Goal: Information Seeking & Learning: Understand process/instructions

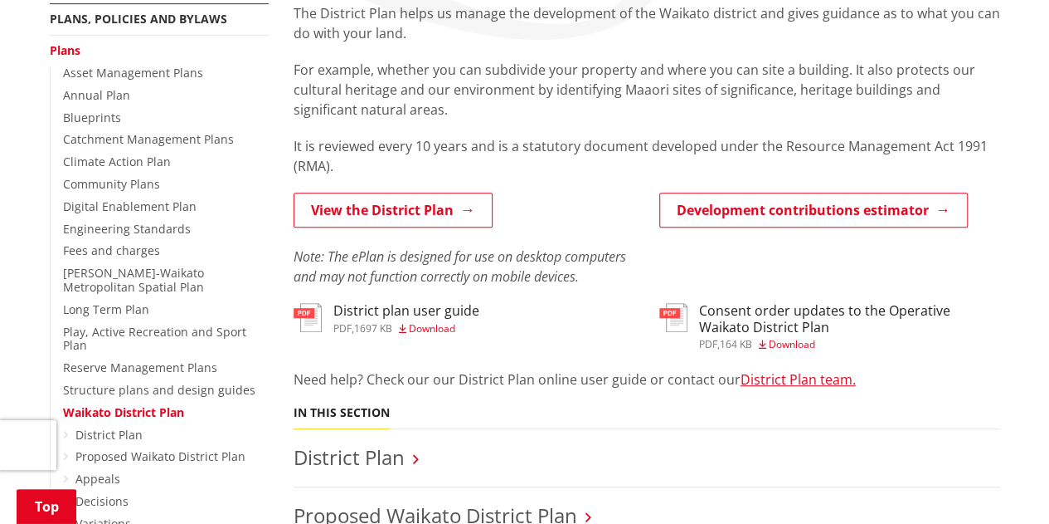
scroll to position [83, 0]
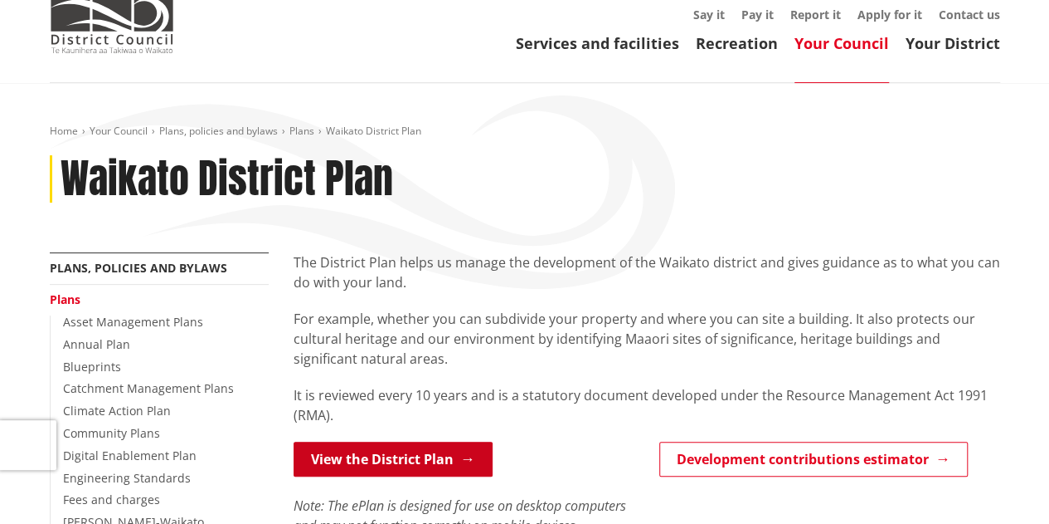
click at [392, 457] on link "View the District Plan" at bounding box center [393, 458] width 199 height 35
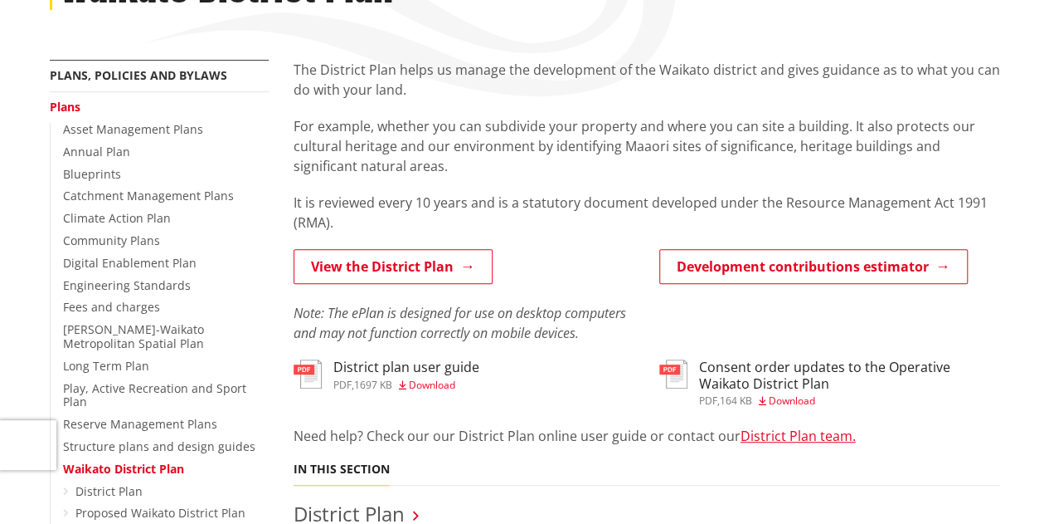
scroll to position [581, 0]
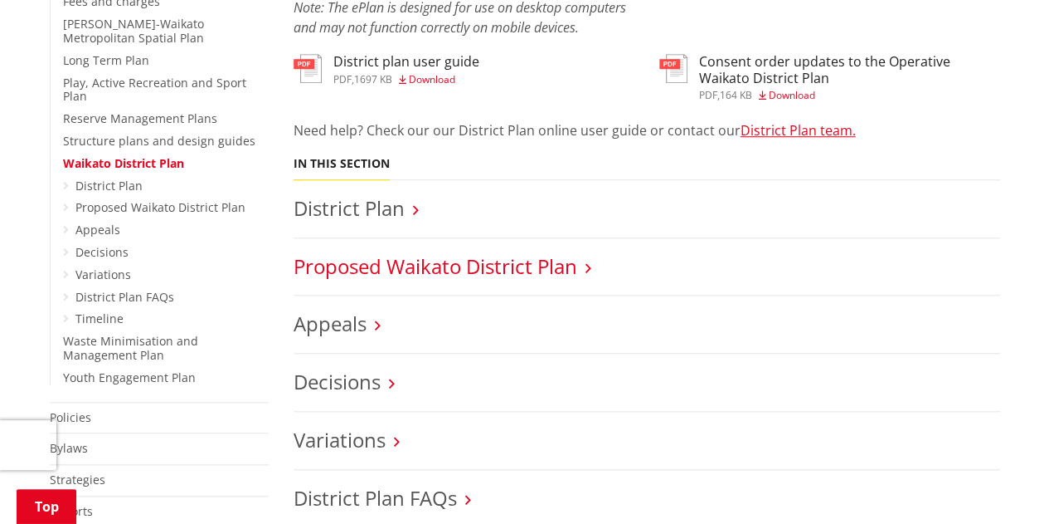
click at [397, 258] on link "Proposed Waikato District Plan" at bounding box center [436, 265] width 284 height 27
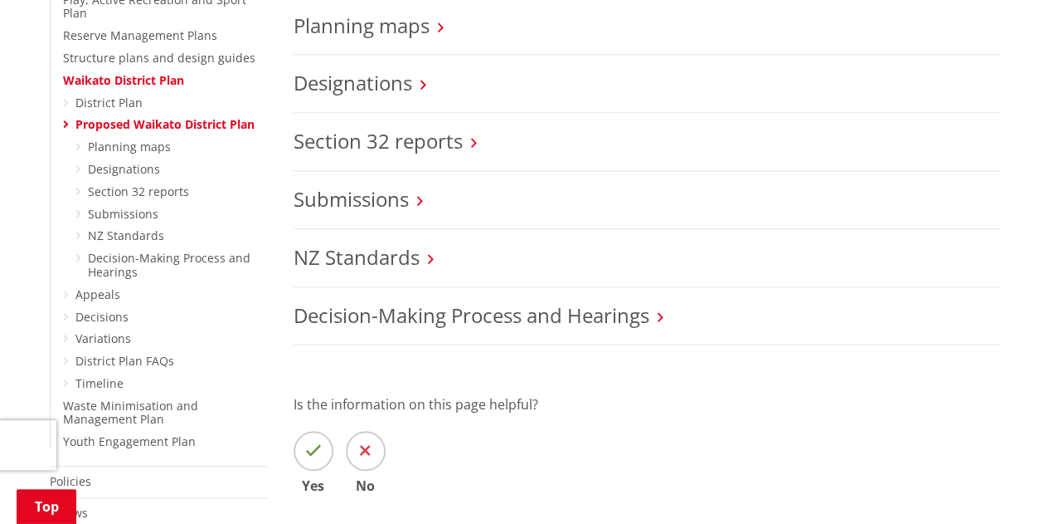
scroll to position [747, 0]
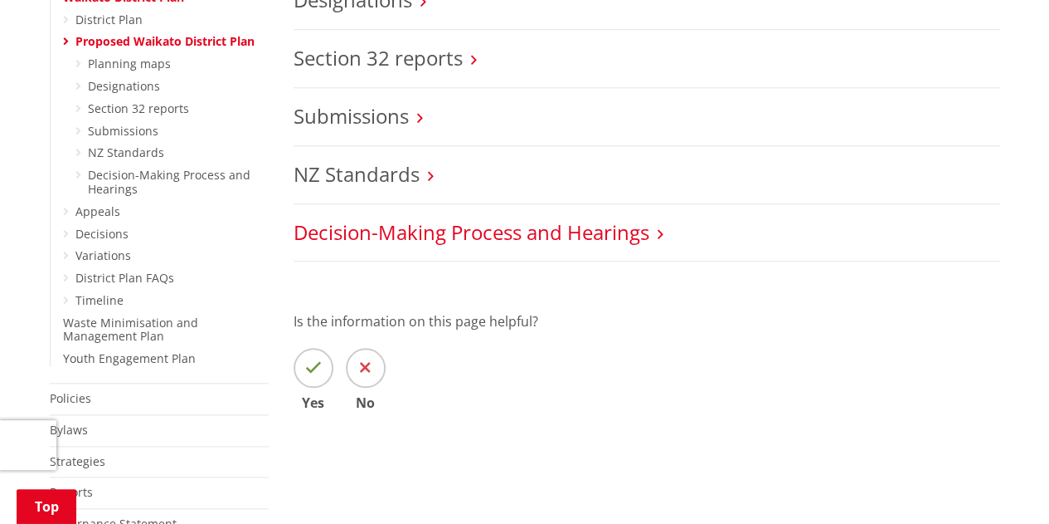
click at [505, 230] on link "Decision-Making Process and Hearings" at bounding box center [472, 231] width 356 height 27
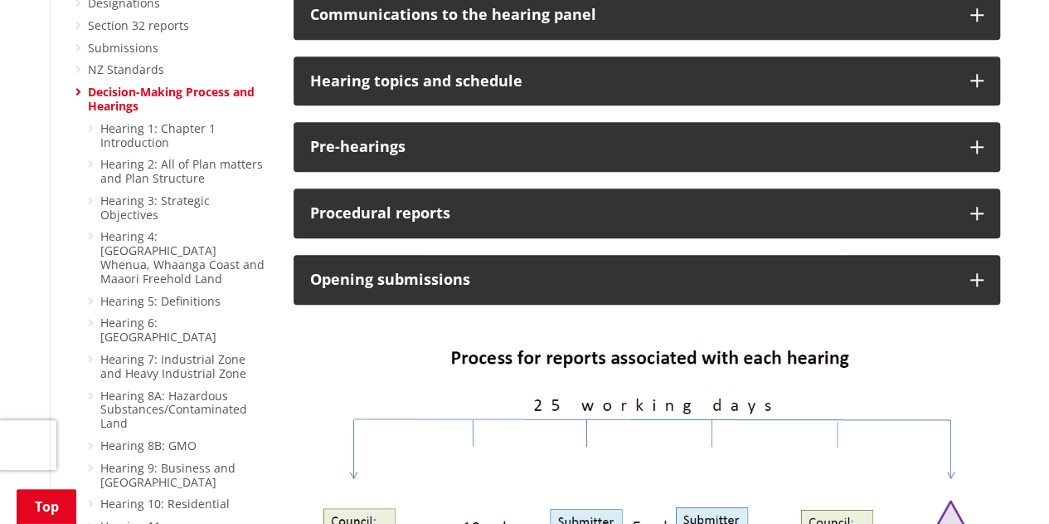
scroll to position [249, 0]
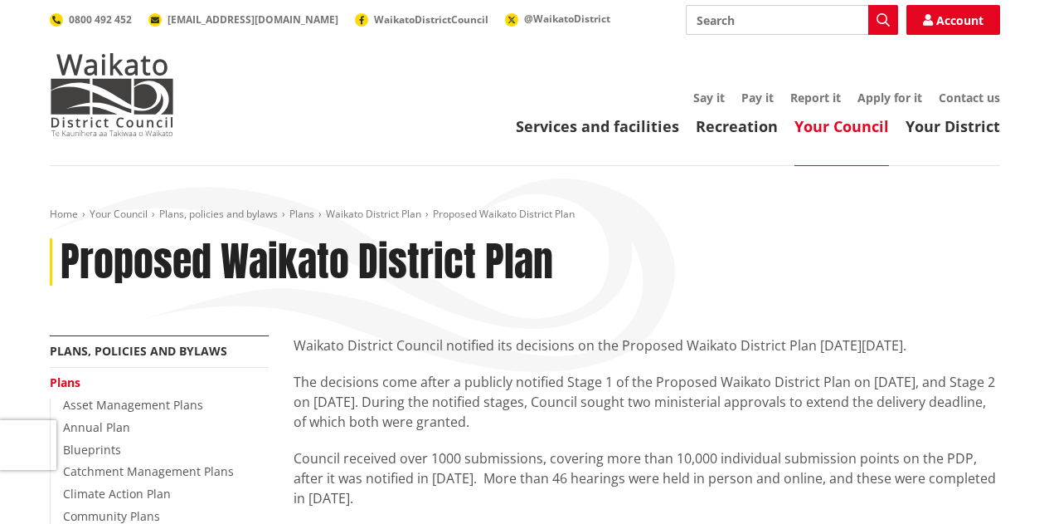
scroll to position [747, 0]
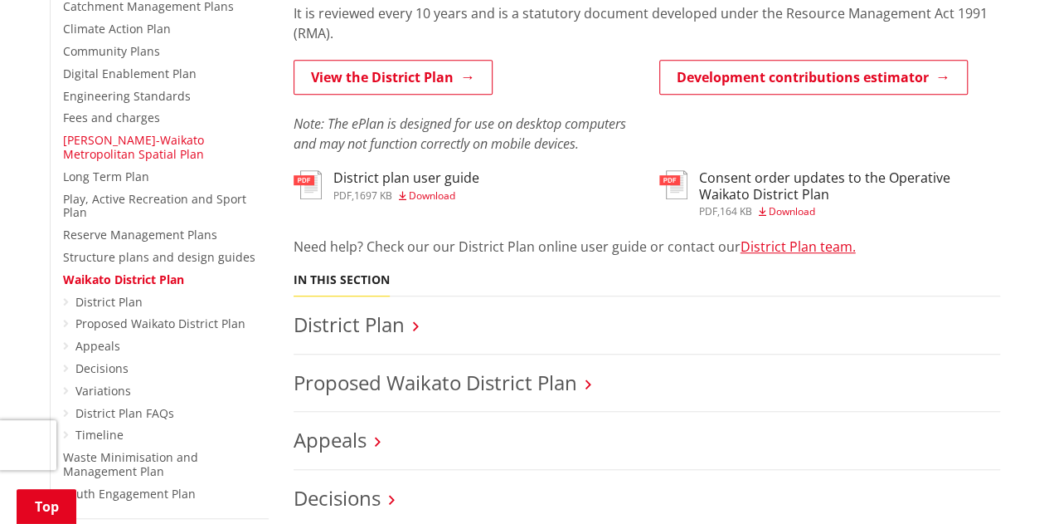
scroll to position [498, 0]
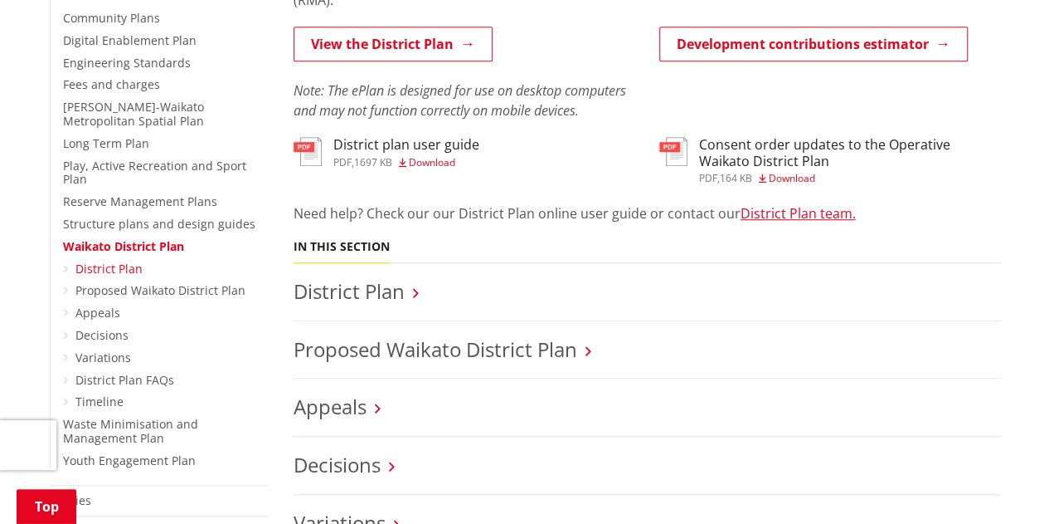
click at [125, 261] on link "District Plan" at bounding box center [108, 269] width 67 height 16
